Goal: Transaction & Acquisition: Purchase product/service

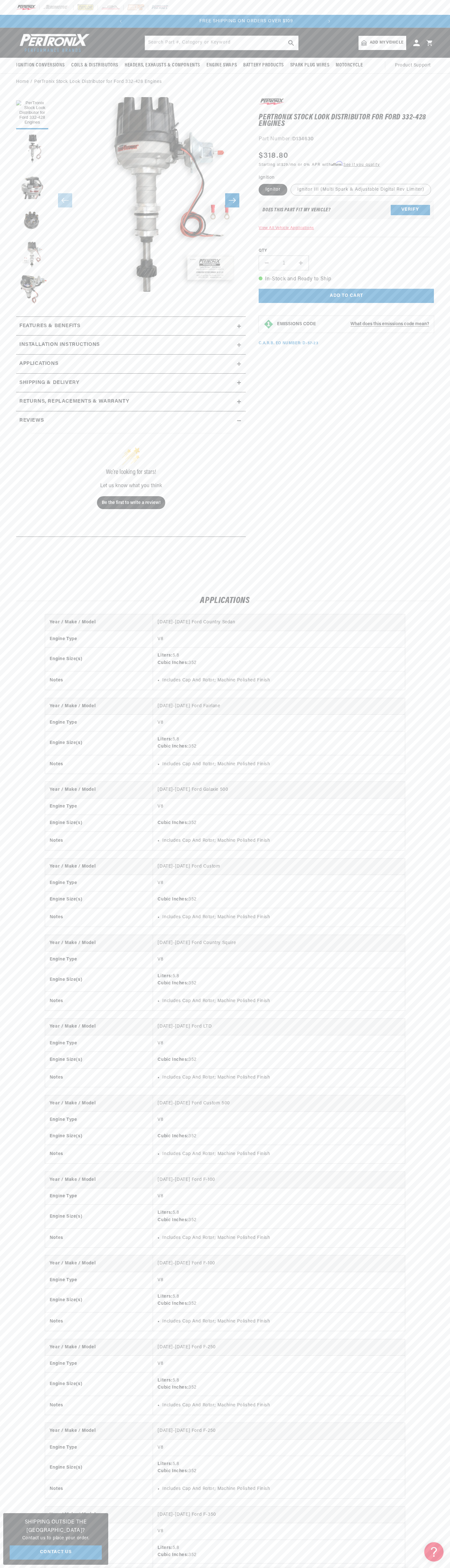
scroll to position [0, 196]
click at [213, 3] on div at bounding box center [225, 7] width 450 height 15
click at [429, 1372] on div "Year / Make / Model [DATE]-[DATE] Ford Country Sedan Engine Type V8 Engine Size…" at bounding box center [225, 1228] width 450 height 1227
click at [100, 1567] on html "Skip to content Your cart Your cart is empty Get the right parts the first time…" at bounding box center [225, 784] width 450 height 1568
click at [23, 1455] on div "Year / Make / Model [DATE]-[DATE] Ford Country Sedan Engine Type V8 Engine Size…" at bounding box center [225, 1228] width 450 height 1227
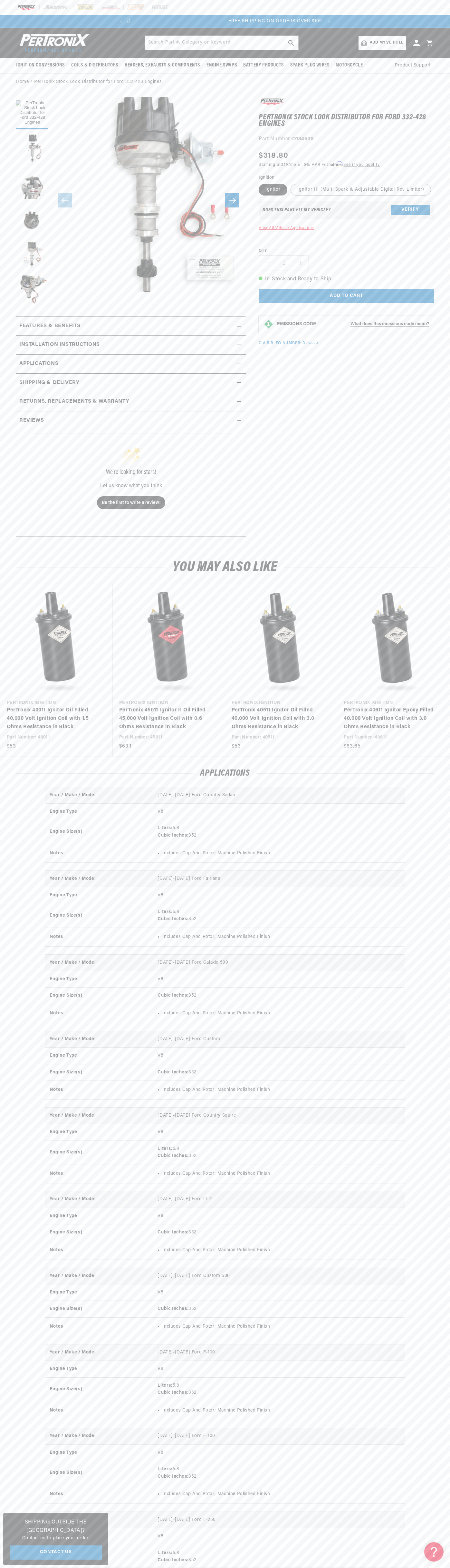
scroll to position [0, 196]
